Goal: Complete application form

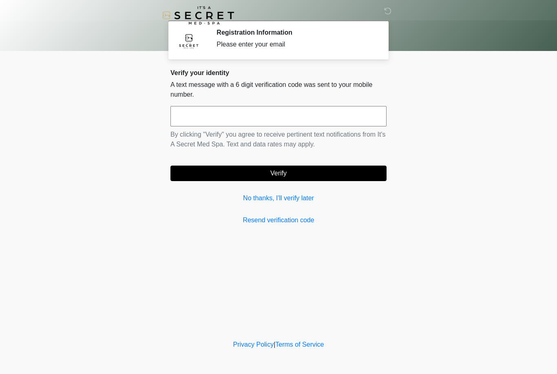
click at [230, 120] on input "text" at bounding box center [278, 116] width 216 height 20
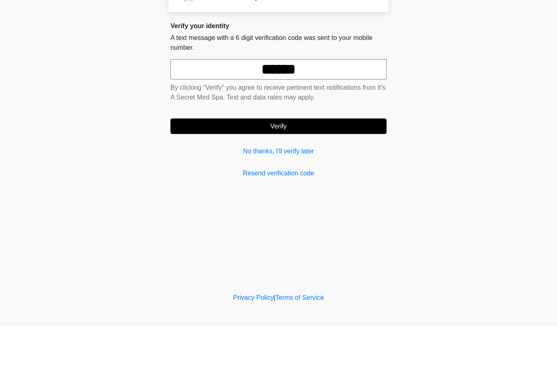
type input "******"
click at [342, 166] on button "Verify" at bounding box center [278, 173] width 216 height 15
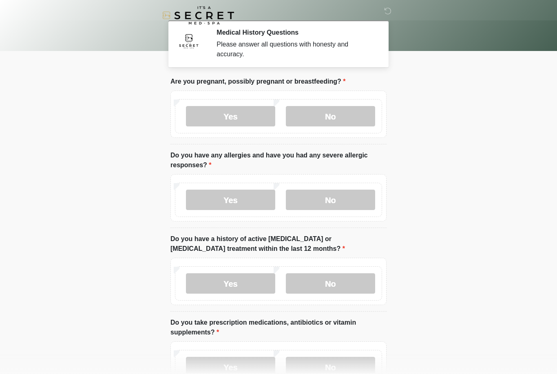
click at [338, 118] on label "No" at bounding box center [330, 116] width 89 height 20
click at [242, 199] on label "Yes" at bounding box center [230, 200] width 89 height 20
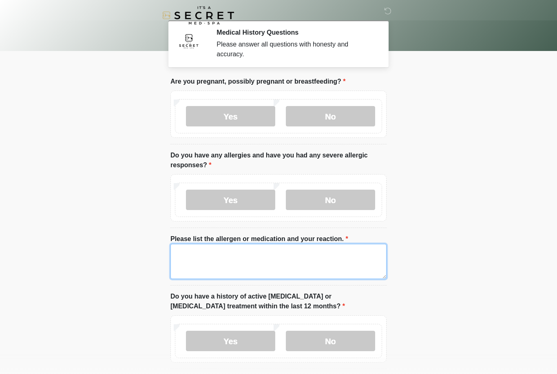
click at [263, 260] on textarea "Please list the allergen or medication and your reaction." at bounding box center [278, 261] width 216 height 35
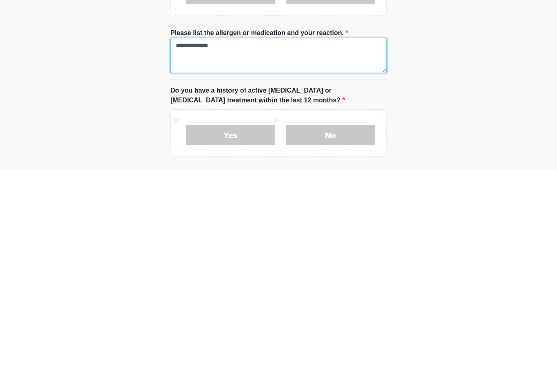
scroll to position [3, 0]
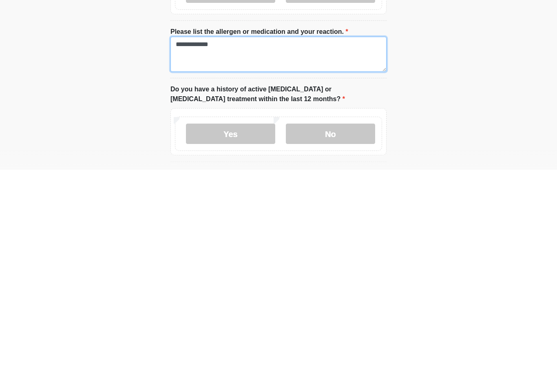
type textarea "**********"
click at [336, 328] on label "No" at bounding box center [330, 338] width 89 height 20
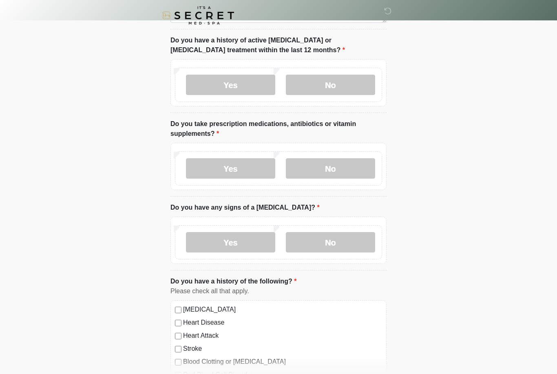
scroll to position [257, 0]
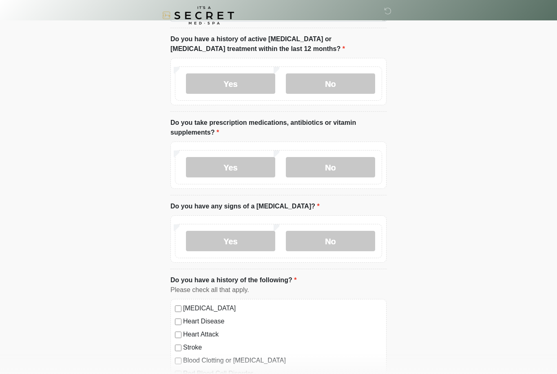
click at [234, 166] on label "Yes" at bounding box center [230, 167] width 89 height 20
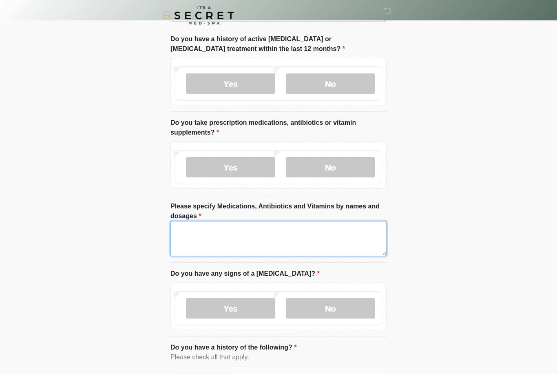
click at [217, 241] on textarea "Please specify Medications, Antibiotics and Vitamins by names and dosages" at bounding box center [278, 238] width 216 height 35
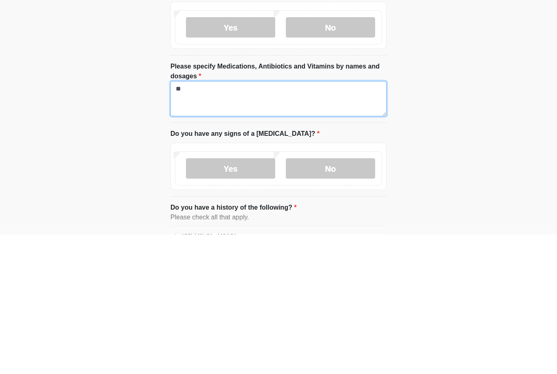
type textarea "*"
type textarea "**********"
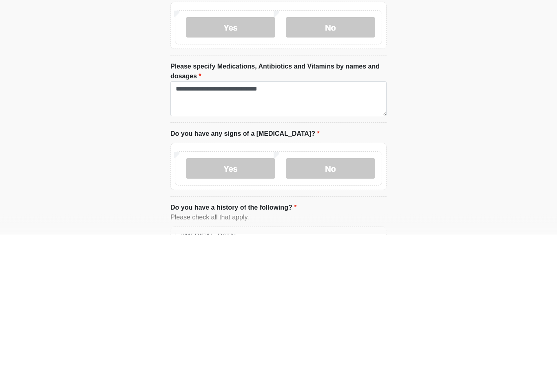
click at [344, 298] on label "No" at bounding box center [330, 308] width 89 height 20
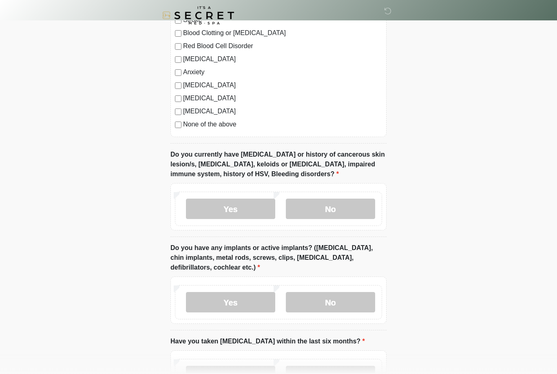
scroll to position [666, 0]
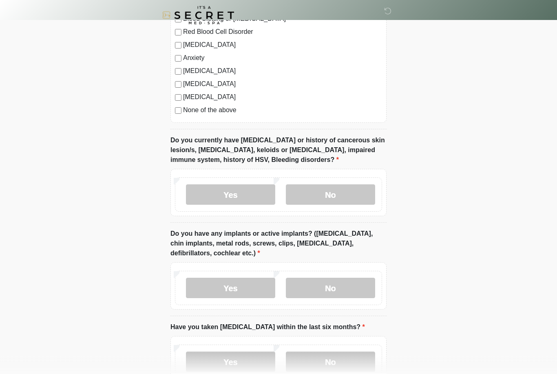
click at [347, 191] on label "No" at bounding box center [330, 195] width 89 height 20
click at [342, 284] on label "No" at bounding box center [330, 288] width 89 height 20
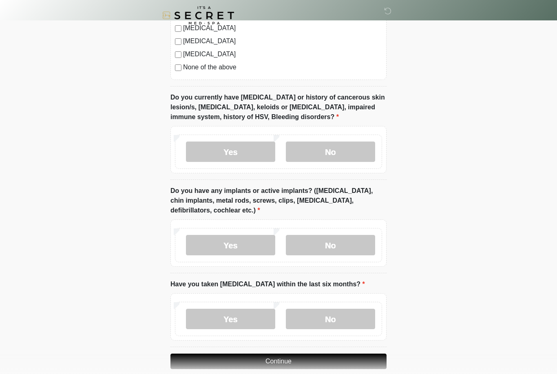
scroll to position [720, 0]
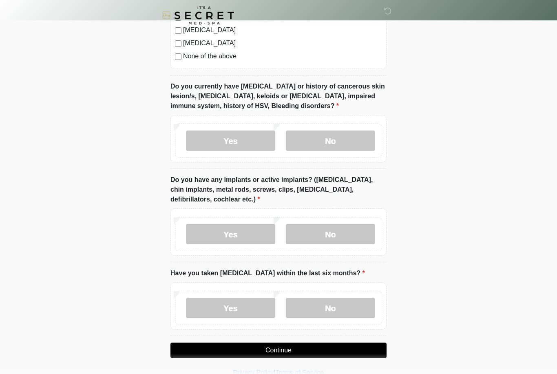
click at [357, 307] on label "No" at bounding box center [330, 308] width 89 height 20
click at [369, 349] on button "Continue" at bounding box center [278, 349] width 216 height 15
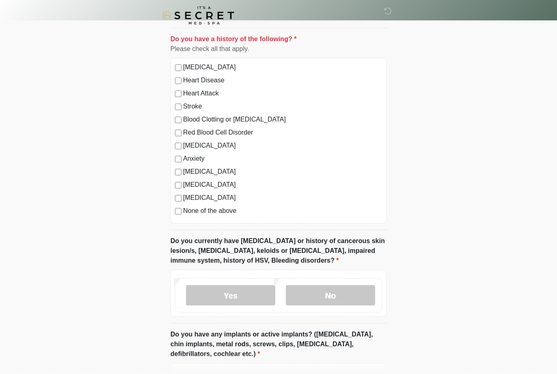
click at [187, 219] on div "High Blood Pressure Heart Disease Heart Attack Stroke Blood Clotting or Bleedin…" at bounding box center [278, 141] width 216 height 166
click at [179, 217] on div "High Blood Pressure Heart Disease Heart Attack Stroke Blood Clotting or Bleedin…" at bounding box center [278, 141] width 216 height 166
click at [186, 207] on label "None of the above" at bounding box center [282, 211] width 199 height 10
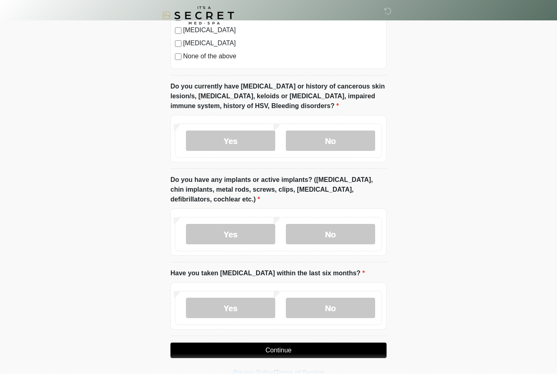
click at [334, 349] on button "Continue" at bounding box center [278, 349] width 216 height 15
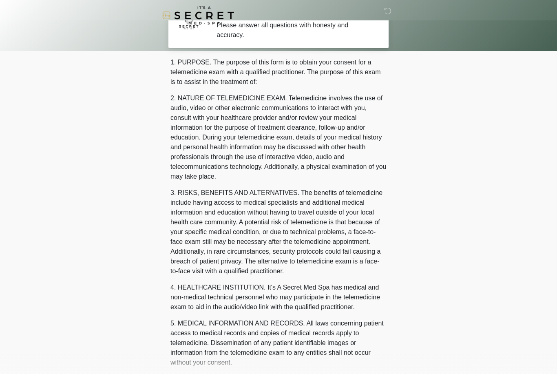
scroll to position [0, 0]
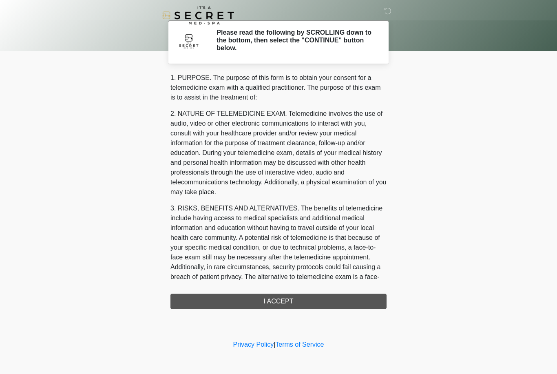
click at [291, 300] on div "1. PURPOSE. The purpose of this form is to obtain your consent for a telemedici…" at bounding box center [278, 191] width 216 height 236
click at [287, 298] on div "1. PURPOSE. The purpose of this form is to obtain your consent for a telemedici…" at bounding box center [278, 191] width 216 height 236
click at [287, 302] on div "1. PURPOSE. The purpose of this form is to obtain your consent for a telemedici…" at bounding box center [278, 191] width 216 height 236
click at [276, 297] on div "1. PURPOSE. The purpose of this form is to obtain your consent for a telemedici…" at bounding box center [278, 191] width 216 height 236
click at [263, 301] on div "1. PURPOSE. The purpose of this form is to obtain your consent for a telemedici…" at bounding box center [278, 191] width 216 height 236
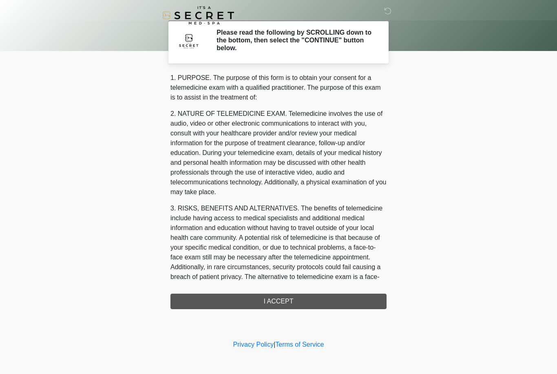
click at [322, 300] on div "1. PURPOSE. The purpose of this form is to obtain your consent for a telemedici…" at bounding box center [278, 191] width 216 height 236
click at [203, 296] on div "1. PURPOSE. The purpose of this form is to obtain your consent for a telemedici…" at bounding box center [278, 191] width 216 height 236
click at [283, 42] on h2 "Please read the following by SCROLLING down to the bottom, then select the "CON…" at bounding box center [295, 41] width 158 height 24
click at [328, 39] on h2 "Please read the following by SCROLLING down to the bottom, then select the "CON…" at bounding box center [295, 41] width 158 height 24
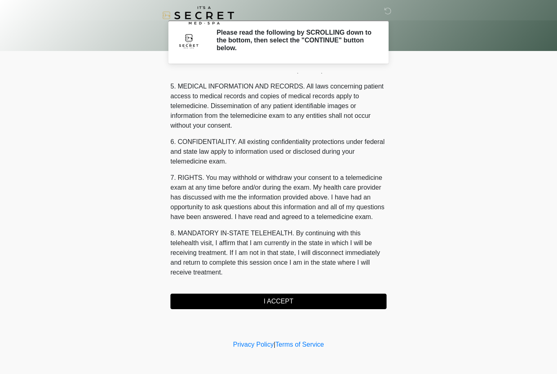
scroll to position [262, 0]
click at [300, 297] on button "I ACCEPT" at bounding box center [278, 301] width 216 height 15
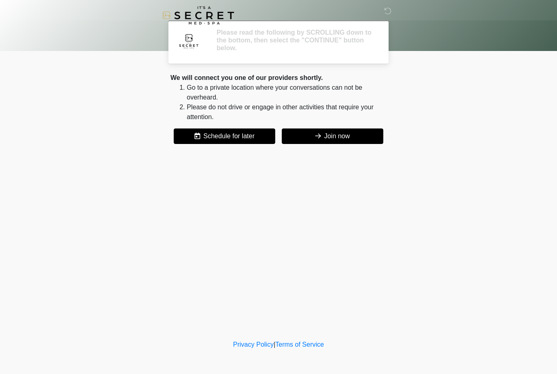
click at [281, 297] on div "‎ ‎ Please read the following by SCROLLING down to the bottom, then select the …" at bounding box center [278, 169] width 245 height 322
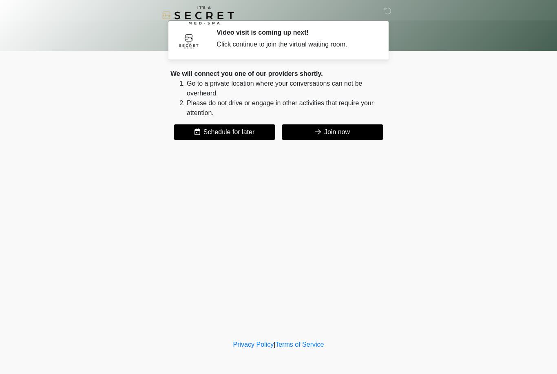
click at [336, 130] on button "Join now" at bounding box center [333, 131] width 102 height 15
